Goal: Task Accomplishment & Management: Use online tool/utility

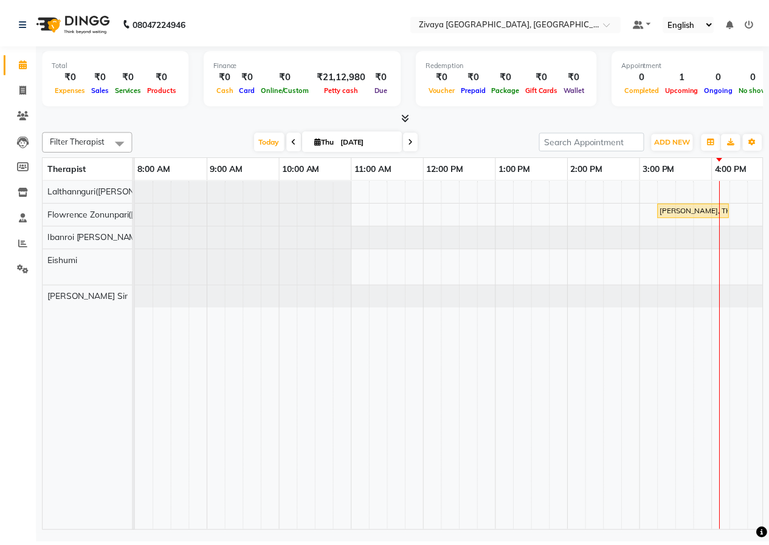
scroll to position [0, 302]
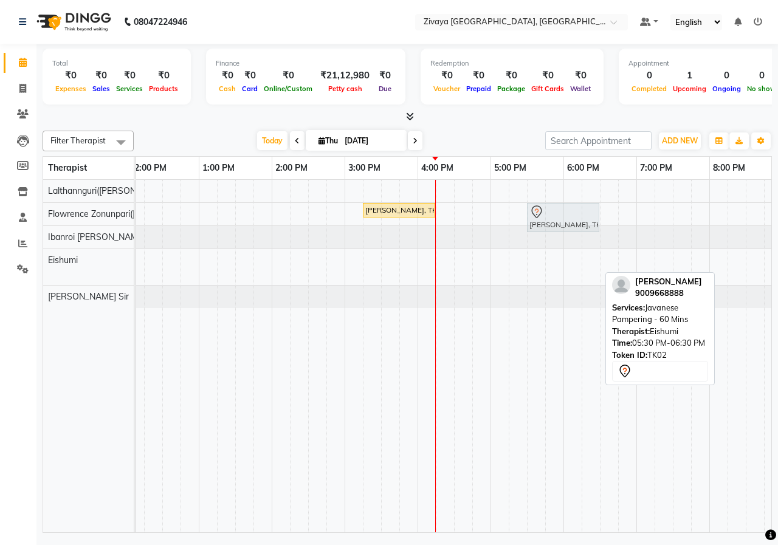
drag, startPoint x: 563, startPoint y: 269, endPoint x: 561, endPoint y: 226, distance: 42.5
click at [561, 226] on tbody "[PERSON_NAME], TK01, 03:15 PM-04:15 PM, Royal Siam - 60 Mins [PERSON_NAME], TK0…" at bounding box center [417, 244] width 1167 height 128
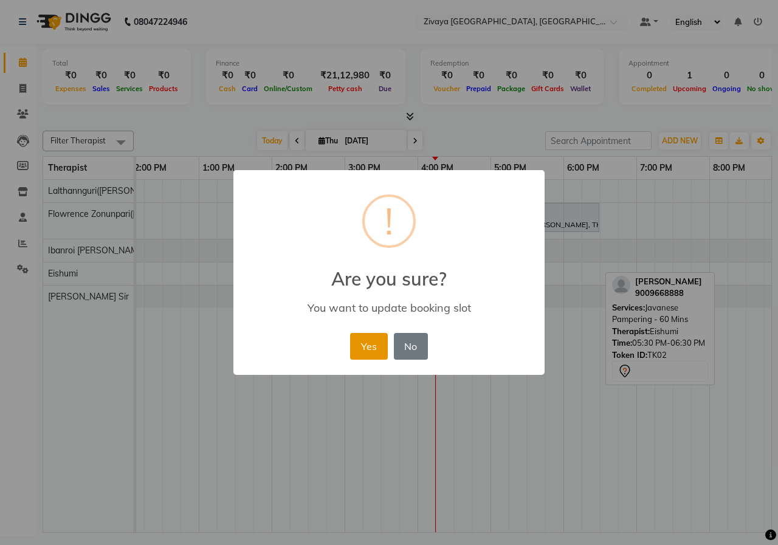
click at [372, 348] on button "Yes" at bounding box center [368, 346] width 37 height 27
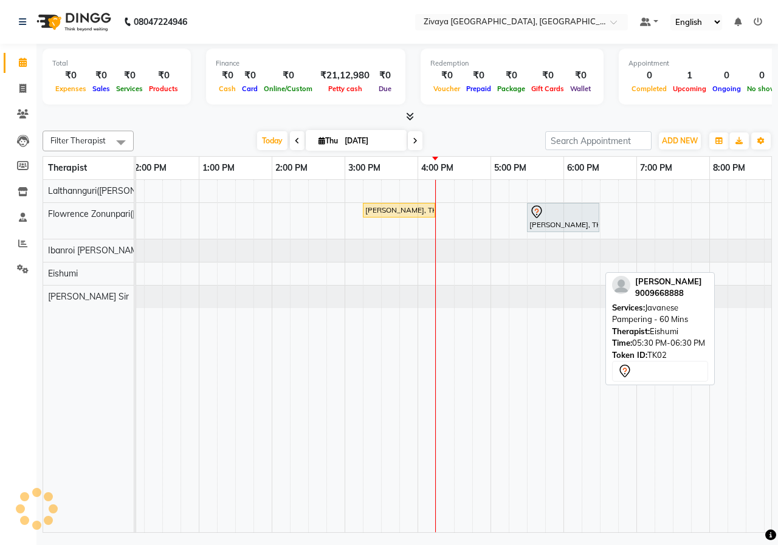
click at [499, 131] on div "Filter Therapist Select All Eishumi Flowrence Zonunpari([PERSON_NAME]) [PERSON_…" at bounding box center [407, 141] width 729 height 21
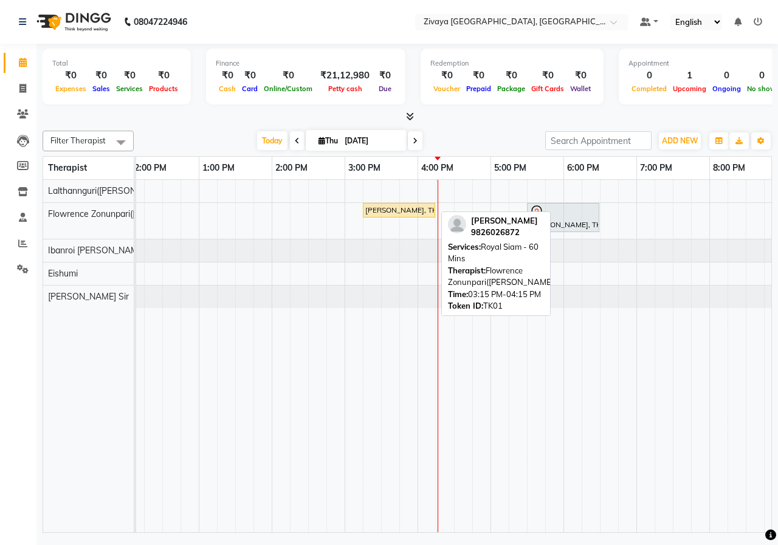
click at [377, 213] on div "[PERSON_NAME], TK01, 03:15 PM-04:15 PM, Royal Siam - 60 Mins" at bounding box center [399, 210] width 70 height 11
click at [393, 213] on div "[PERSON_NAME], TK01, 03:15 PM-04:15 PM, Royal Siam - 60 Mins" at bounding box center [399, 210] width 70 height 11
select select "1"
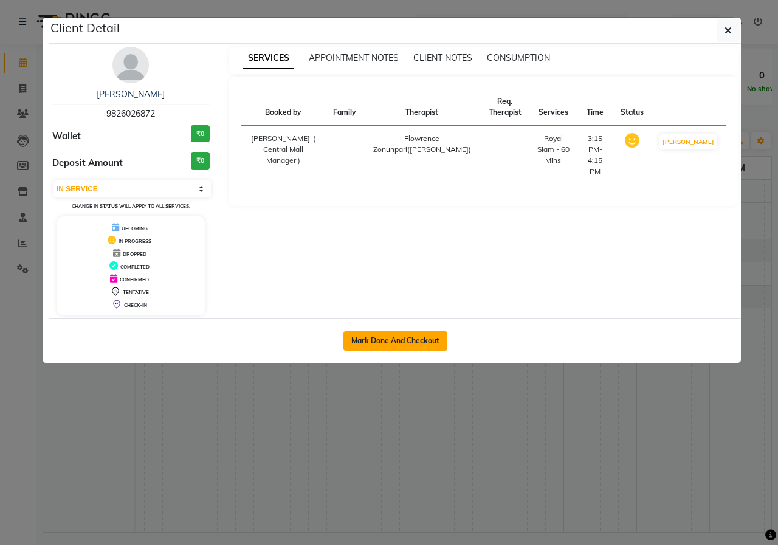
click at [401, 337] on button "Mark Done And Checkout" at bounding box center [395, 340] width 104 height 19
select select "service"
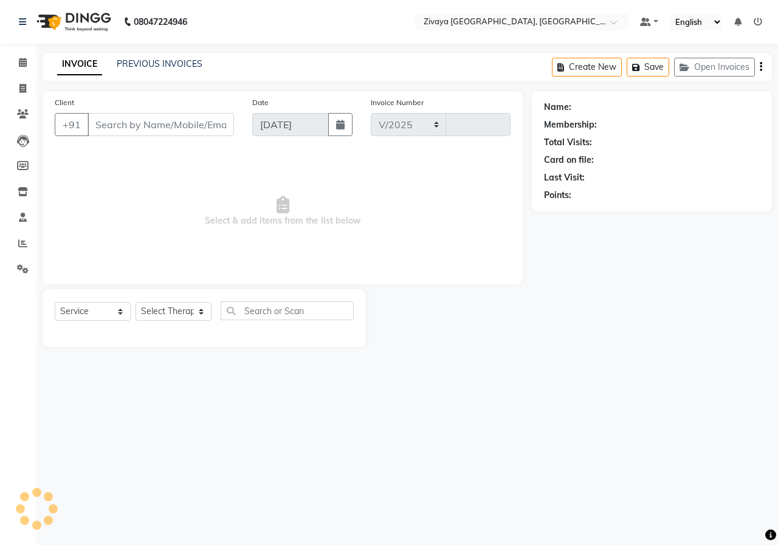
select select "6509"
type input "0866"
type input "9826026872"
select select "49517"
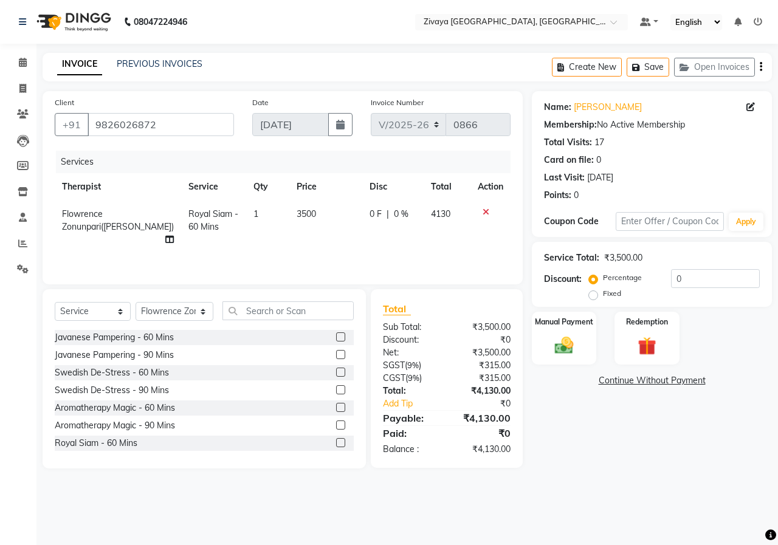
click at [603, 298] on label "Fixed" at bounding box center [612, 293] width 18 height 11
click at [593, 298] on input "Fixed" at bounding box center [595, 293] width 9 height 9
radio input "true"
click at [703, 281] on input "0" at bounding box center [715, 278] width 89 height 19
type input "2130"
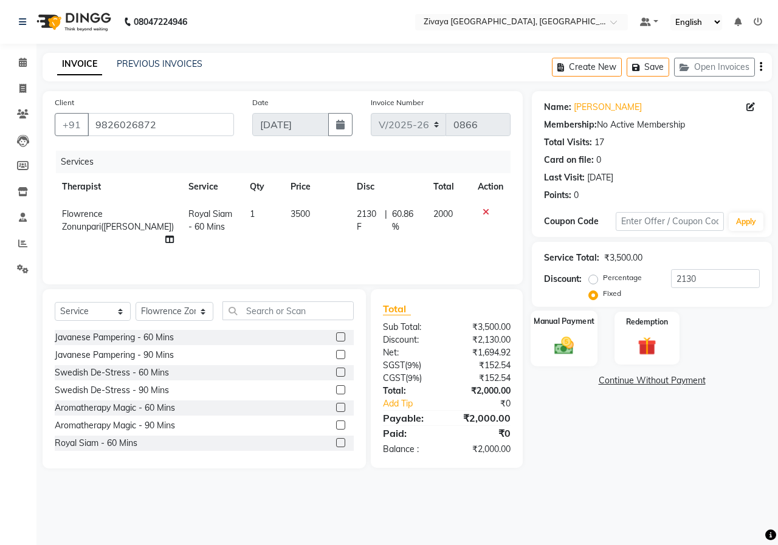
click at [546, 342] on div "Manual Payment" at bounding box center [563, 338] width 67 height 56
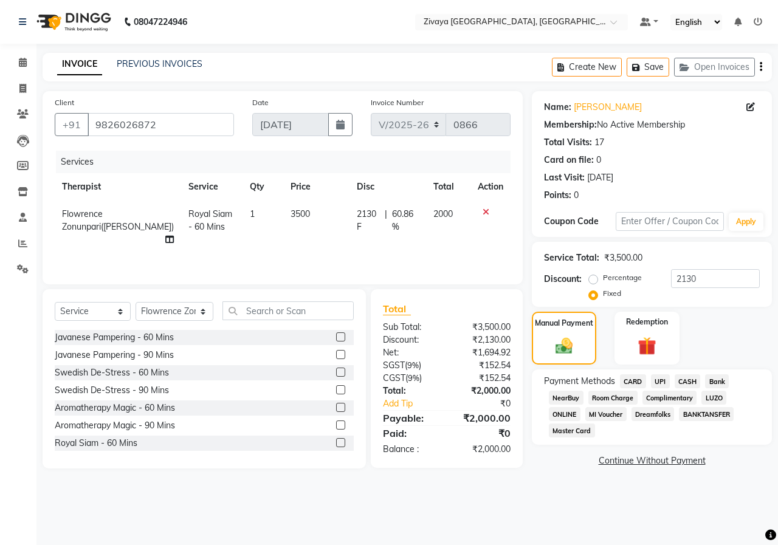
click at [681, 382] on span "CASH" at bounding box center [687, 381] width 26 height 14
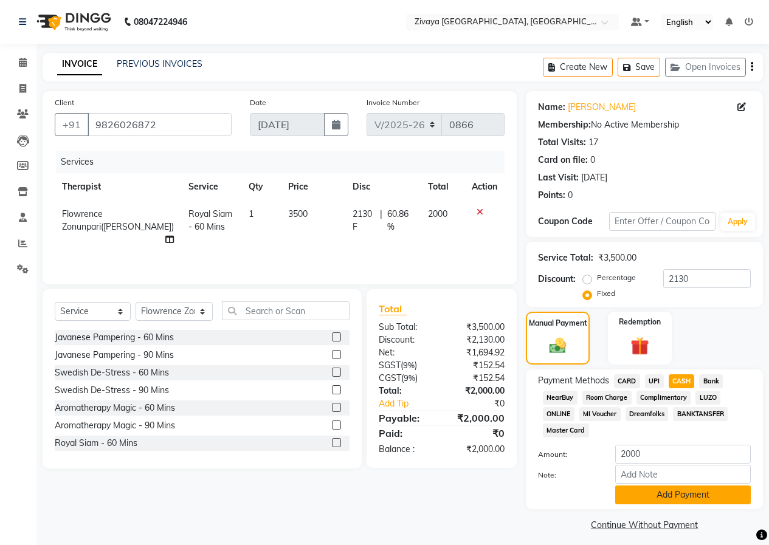
click at [704, 495] on button "Add Payment" at bounding box center [682, 494] width 135 height 19
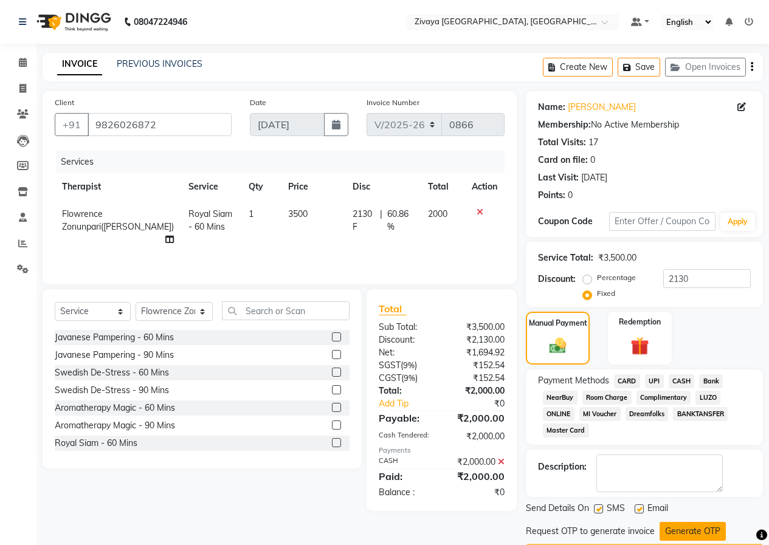
scroll to position [35, 0]
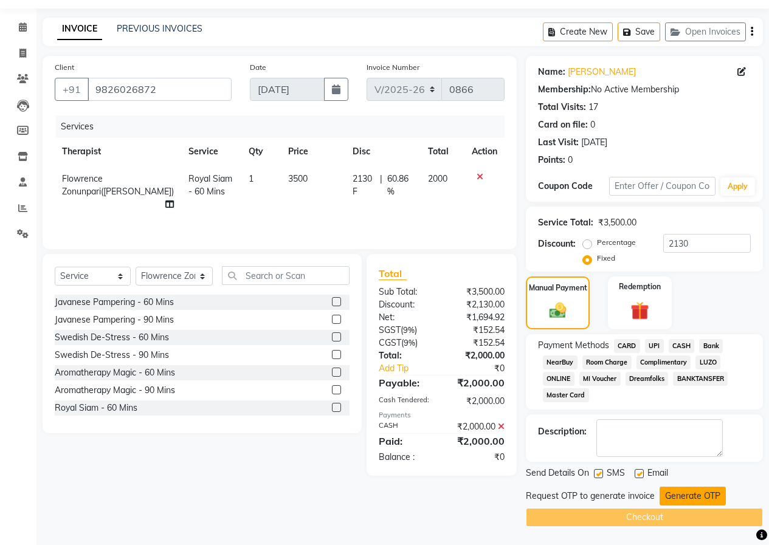
click at [705, 496] on button "Generate OTP" at bounding box center [692, 496] width 66 height 19
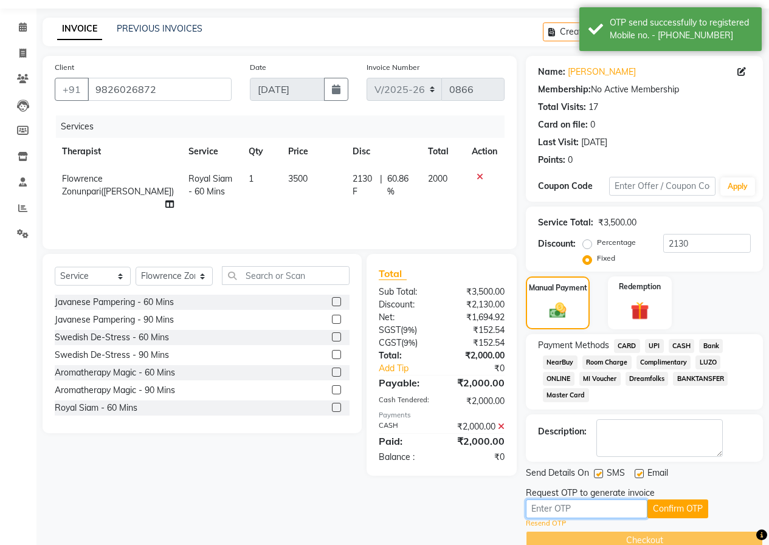
click at [614, 503] on input "text" at bounding box center [587, 508] width 122 height 19
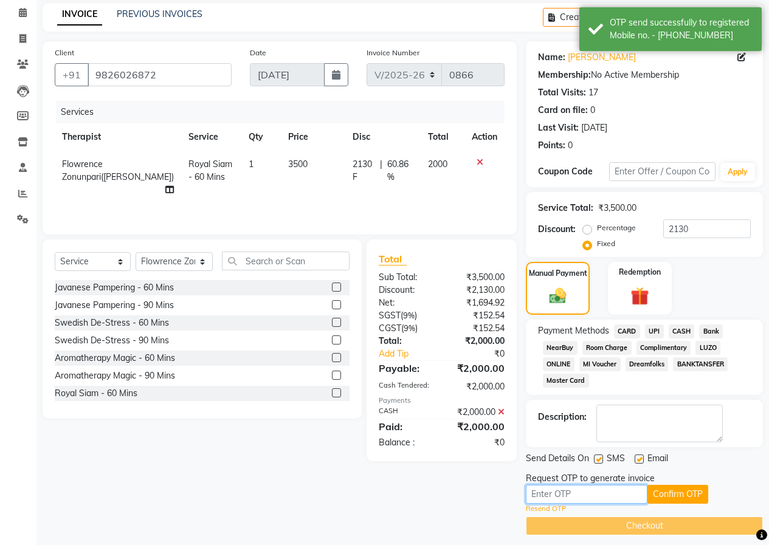
scroll to position [58, 0]
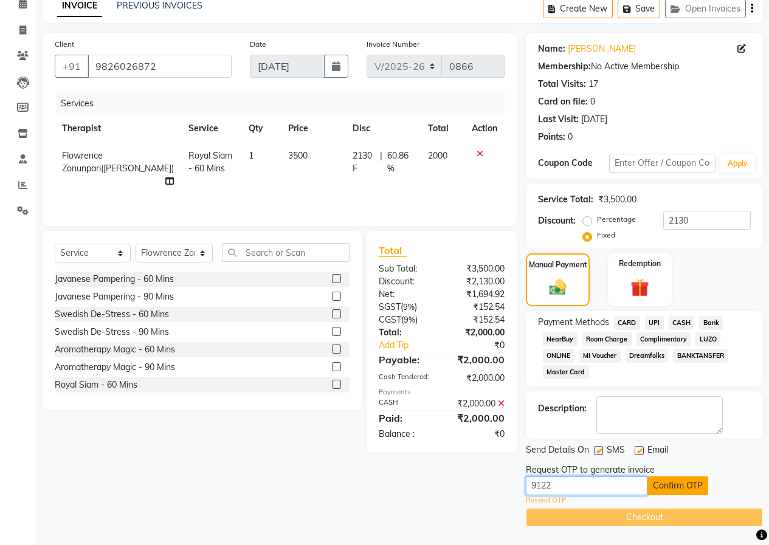
type input "9122"
click at [663, 487] on button "Confirm OTP" at bounding box center [677, 485] width 61 height 19
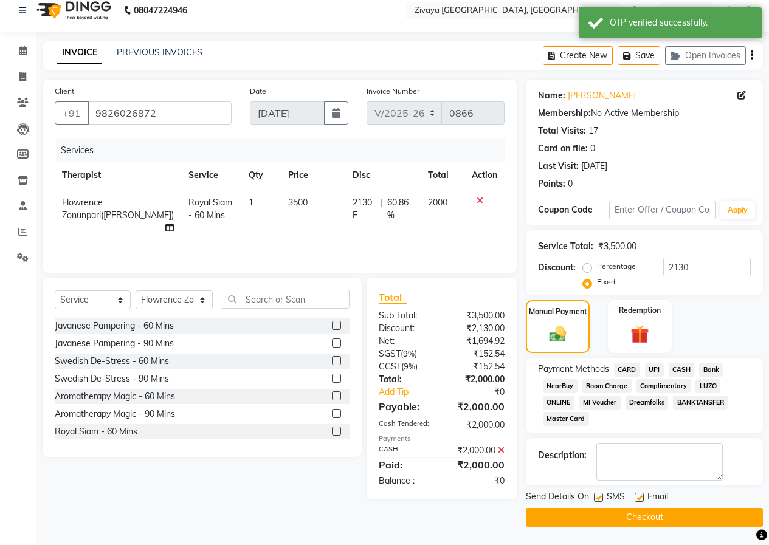
click at [668, 516] on button "Checkout" at bounding box center [644, 517] width 237 height 19
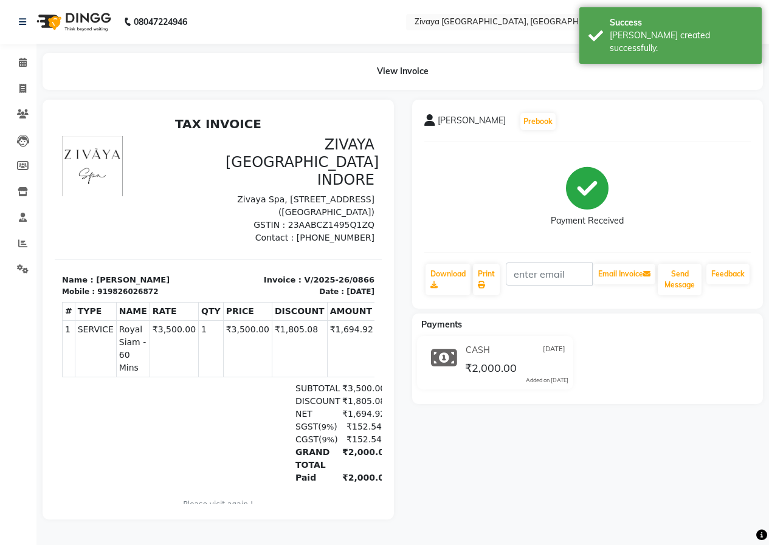
click at [81, 21] on img at bounding box center [72, 22] width 83 height 34
